Goal: Check status

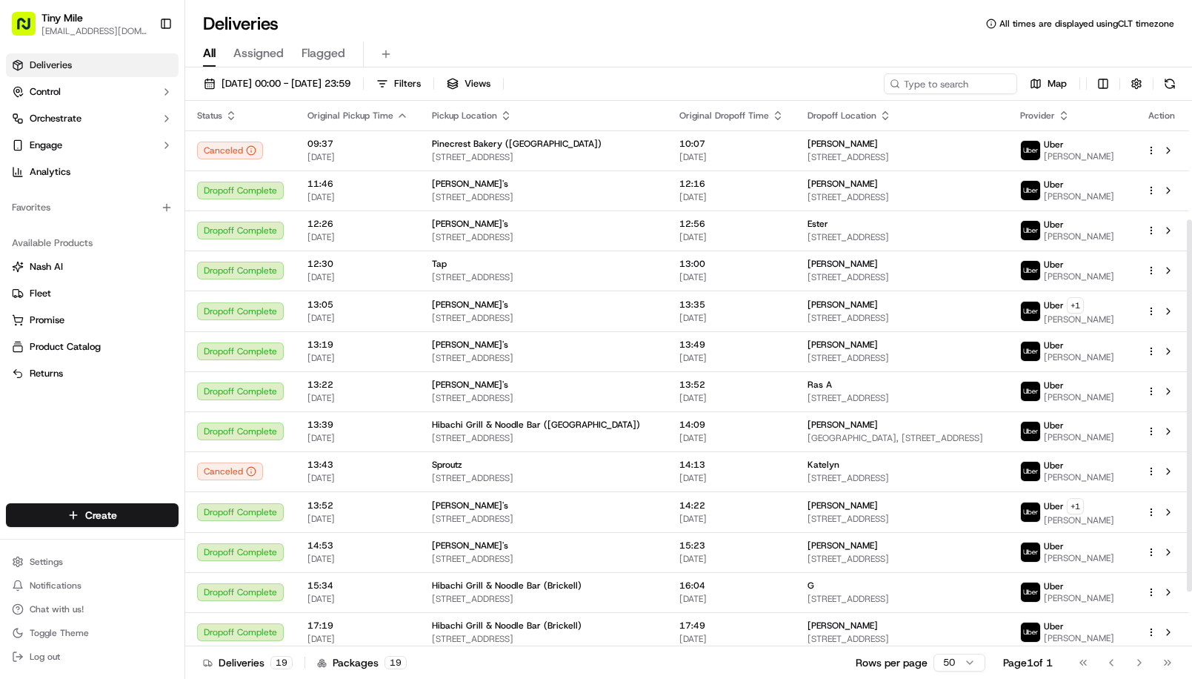
scroll to position [254, 0]
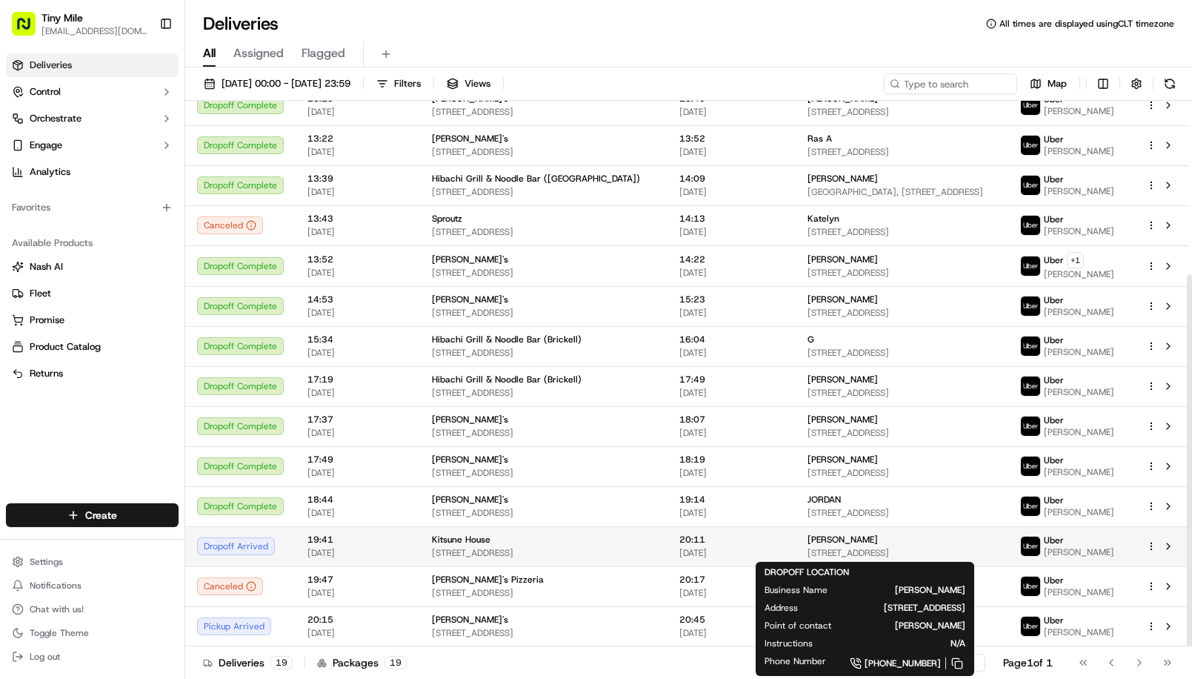
click at [829, 547] on span "[STREET_ADDRESS]" at bounding box center [902, 553] width 189 height 12
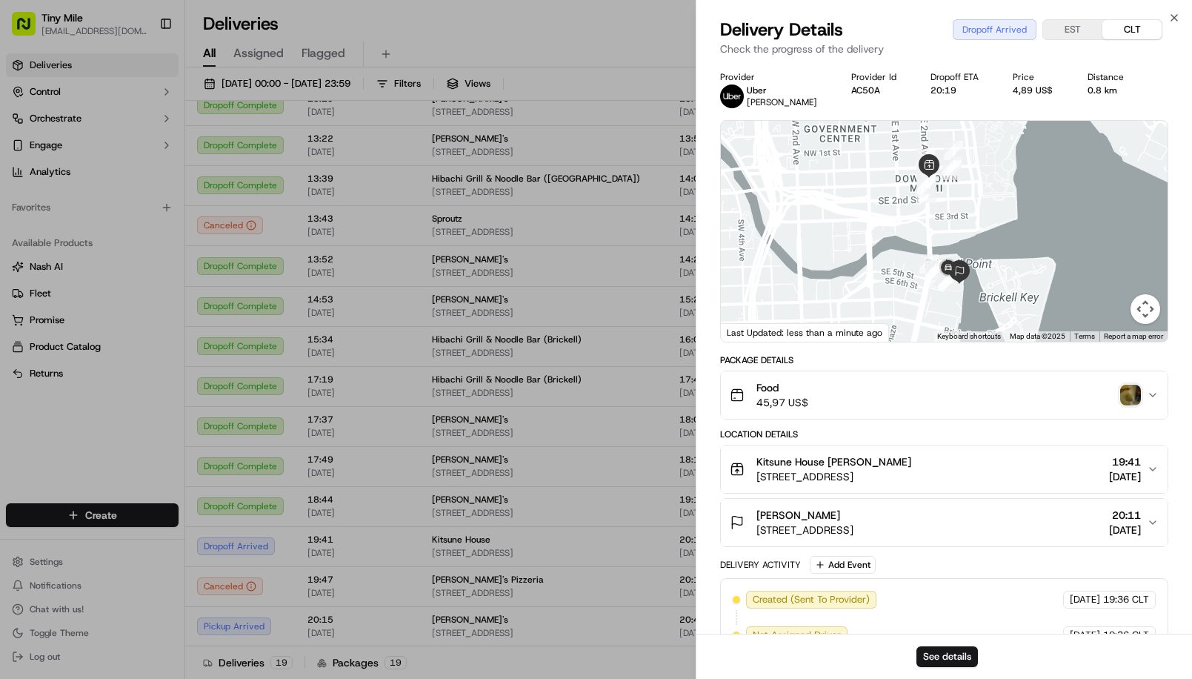
drag, startPoint x: 1131, startPoint y: 383, endPoint x: 1124, endPoint y: 400, distance: 18.3
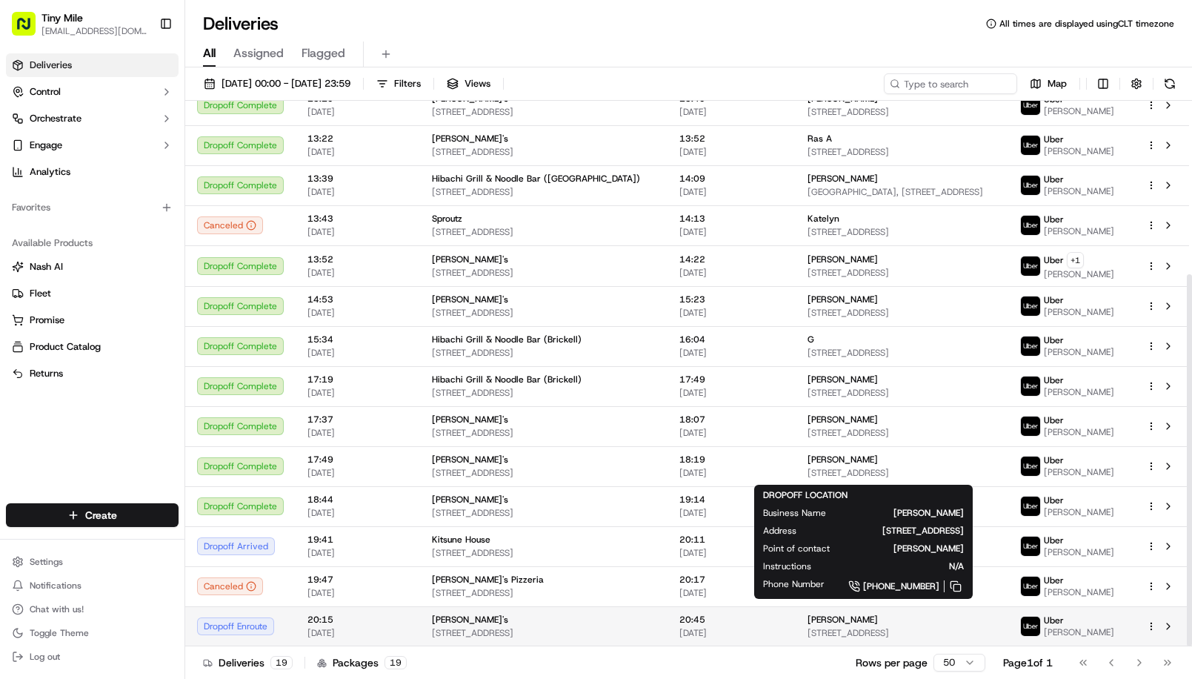
click at [819, 616] on div "[PERSON_NAME]" at bounding box center [902, 619] width 189 height 12
click at [847, 618] on div "[PERSON_NAME]" at bounding box center [902, 619] width 189 height 12
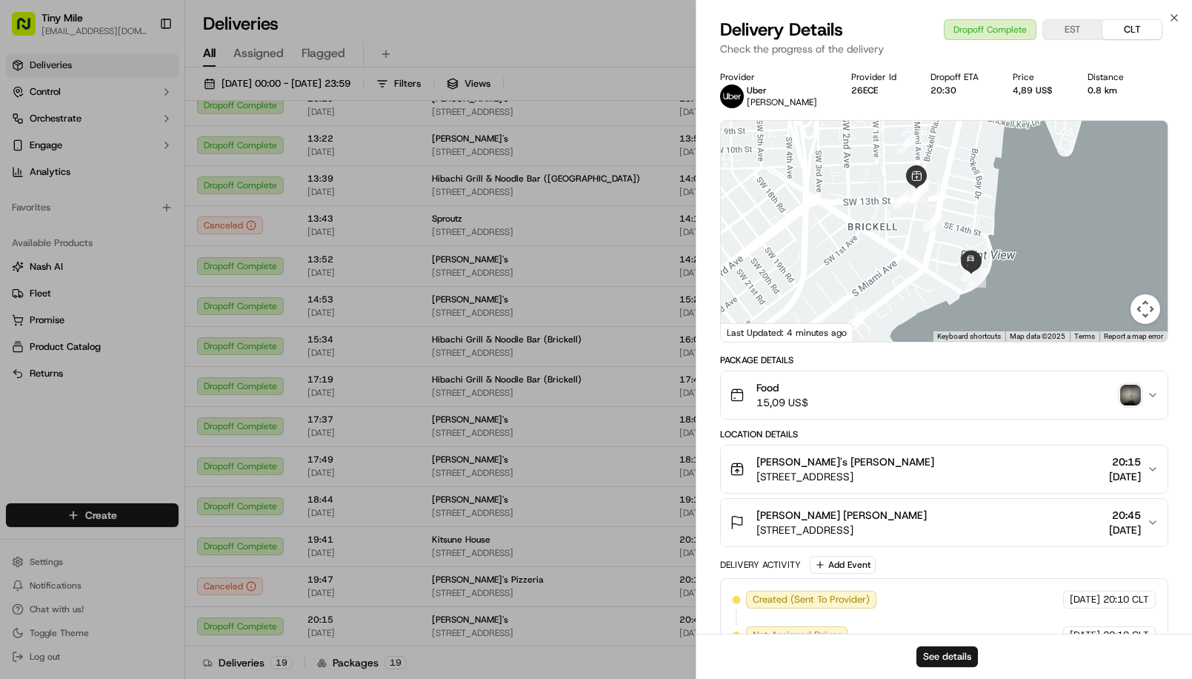
click at [1128, 396] on img "button" at bounding box center [1130, 395] width 21 height 21
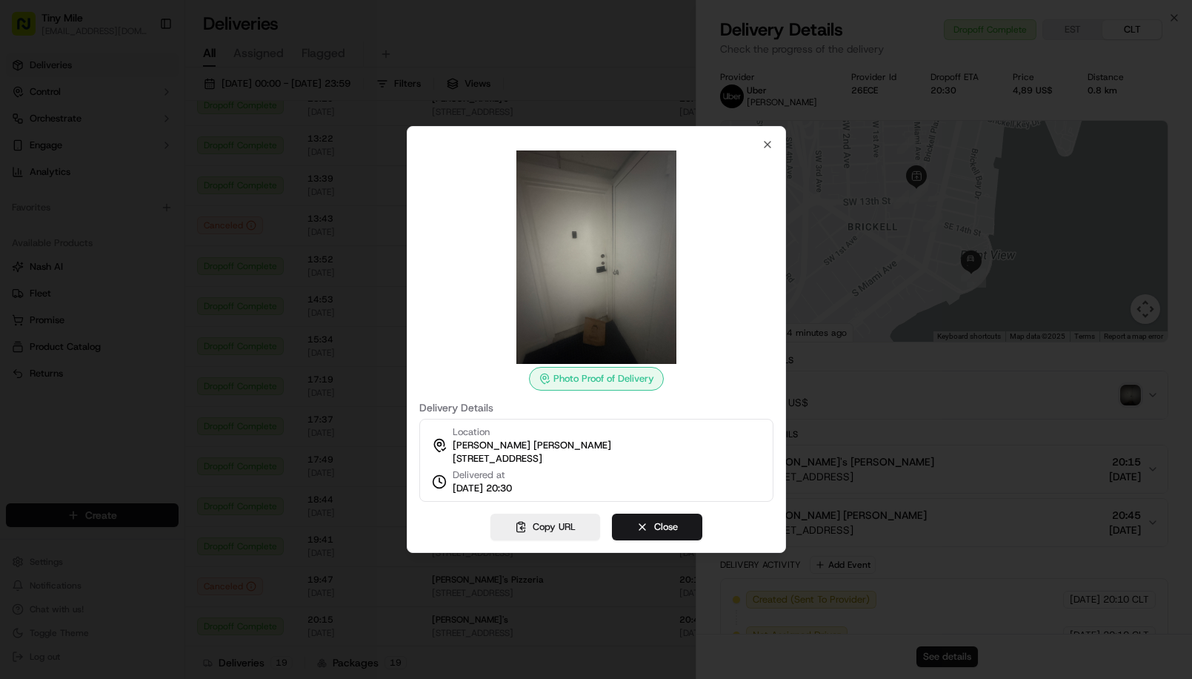
click at [810, 94] on div at bounding box center [596, 339] width 1192 height 679
